Goal: Find specific page/section: Find specific page/section

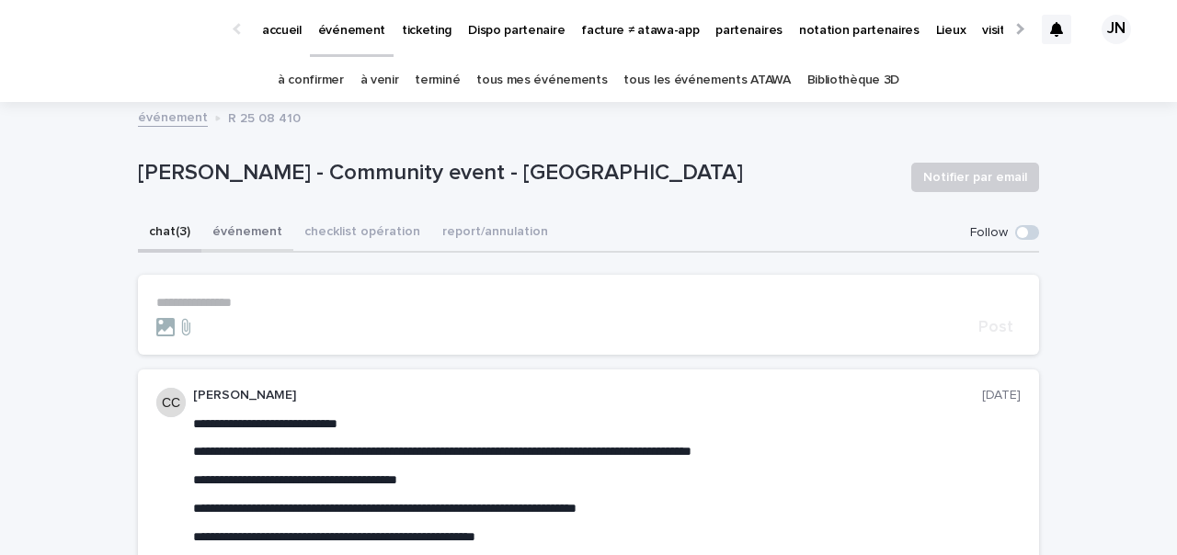
click at [266, 226] on button "événement" at bounding box center [247, 233] width 92 height 39
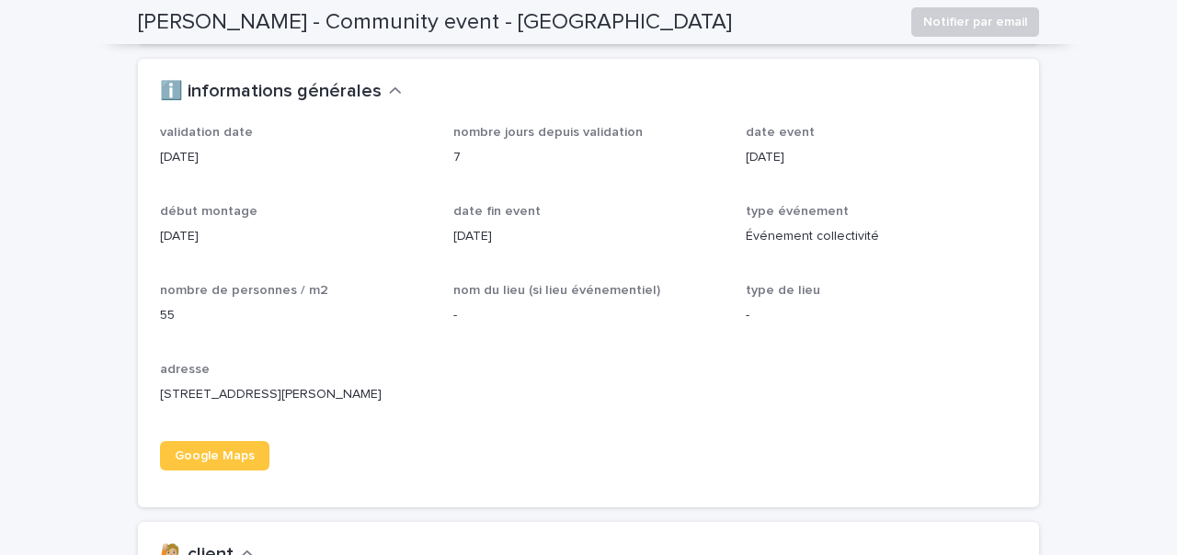
scroll to position [1292, 0]
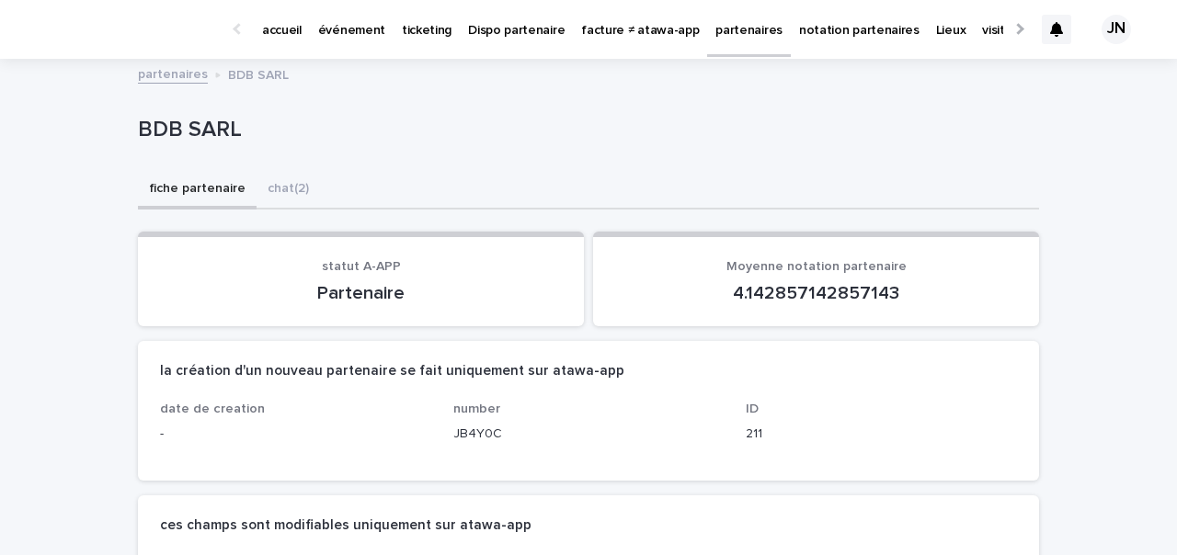
click at [728, 161] on div "BDB SARL" at bounding box center [588, 134] width 901 height 74
